Goal: Information Seeking & Learning: Learn about a topic

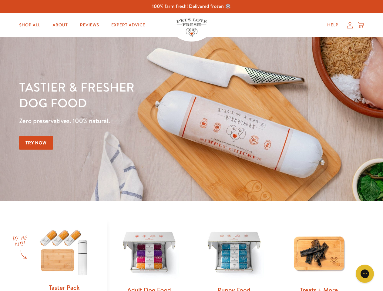
click at [191, 145] on div "Tastier & fresher dog food Zero preservatives. 100% natural. Try Now" at bounding box center [134, 119] width 230 height 80
click at [365, 274] on icon "Gorgias live chat" at bounding box center [364, 274] width 6 height 6
